Goal: Task Accomplishment & Management: Complete application form

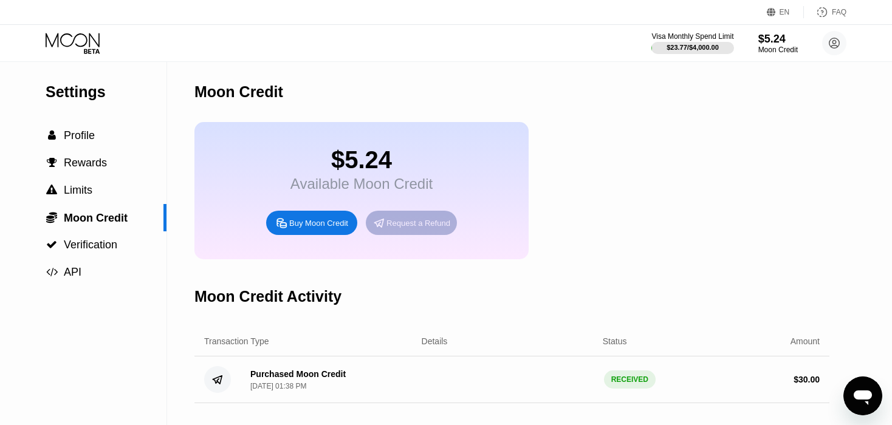
click at [399, 229] on div "Request a Refund" at bounding box center [419, 223] width 64 height 10
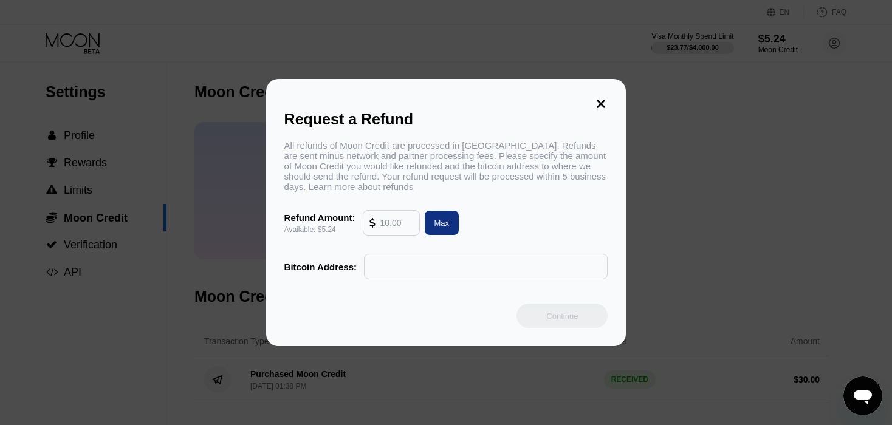
click at [396, 231] on input "text" at bounding box center [396, 223] width 33 height 24
type input "5"
click at [602, 100] on icon at bounding box center [601, 104] width 9 height 9
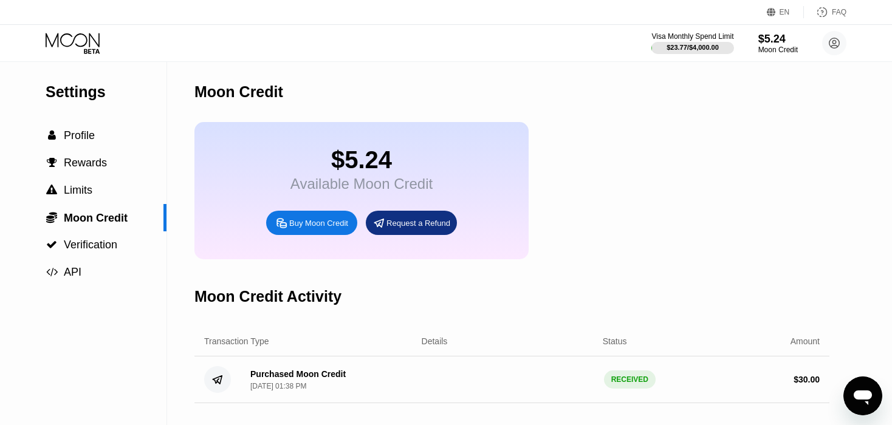
click at [308, 379] on div "Purchased Moon Credit" at bounding box center [297, 374] width 95 height 10
